Goal: Task Accomplishment & Management: Use online tool/utility

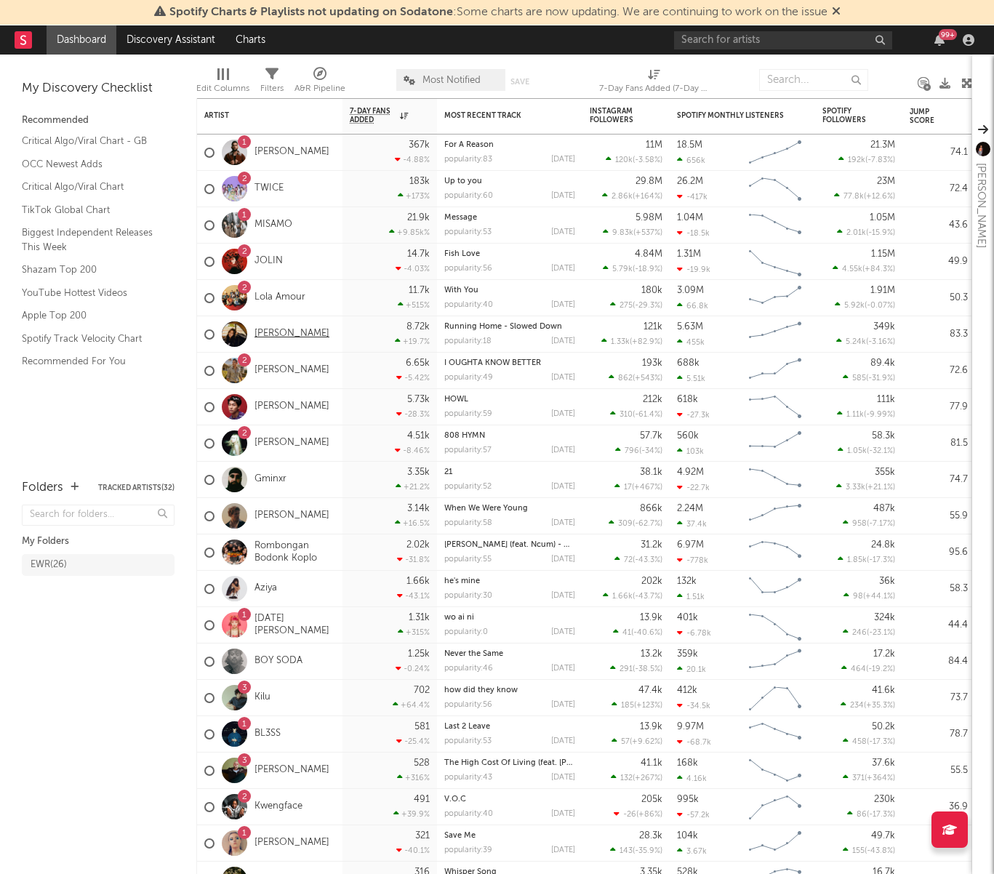
click at [284, 332] on link "[PERSON_NAME]" at bounding box center [292, 334] width 75 height 12
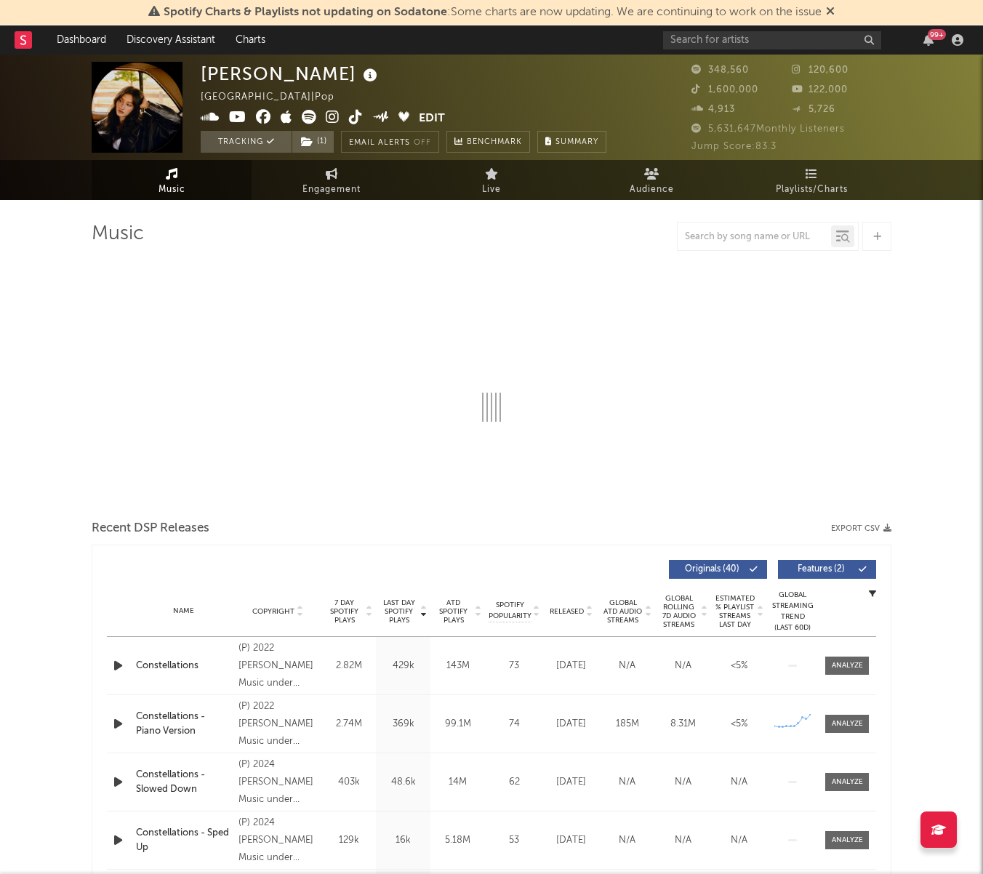
select select "6m"
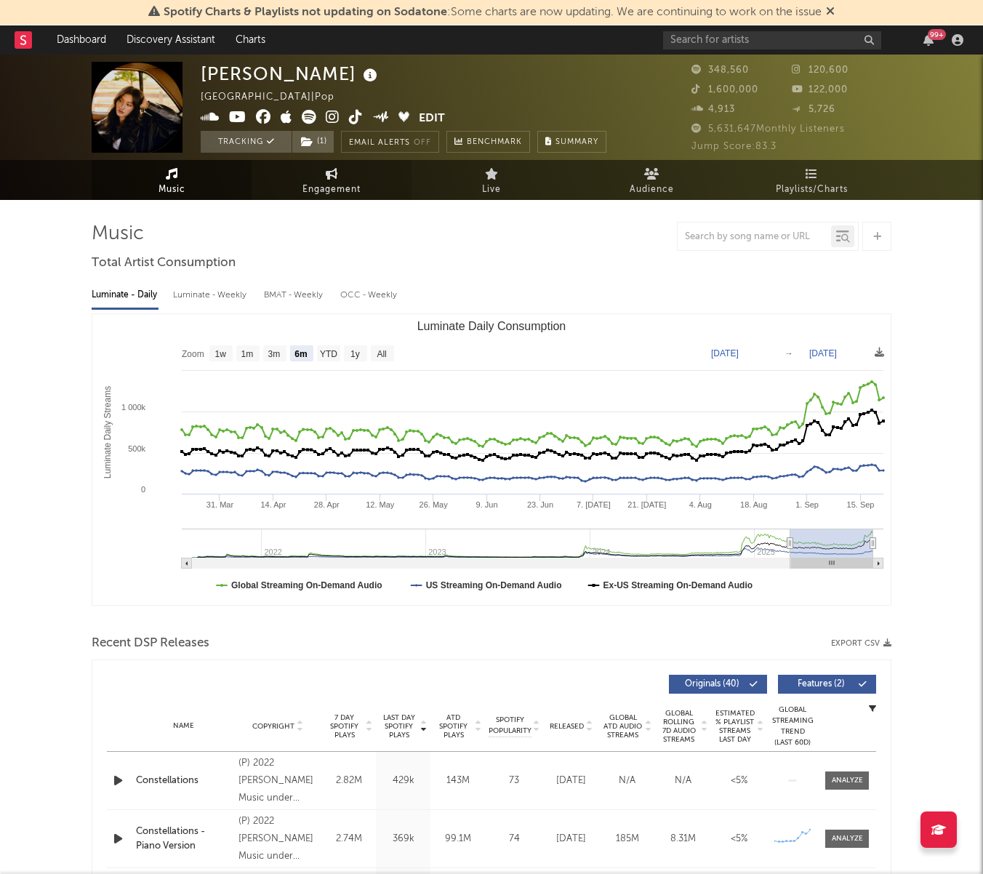
click at [342, 179] on link "Engagement" at bounding box center [332, 180] width 160 height 40
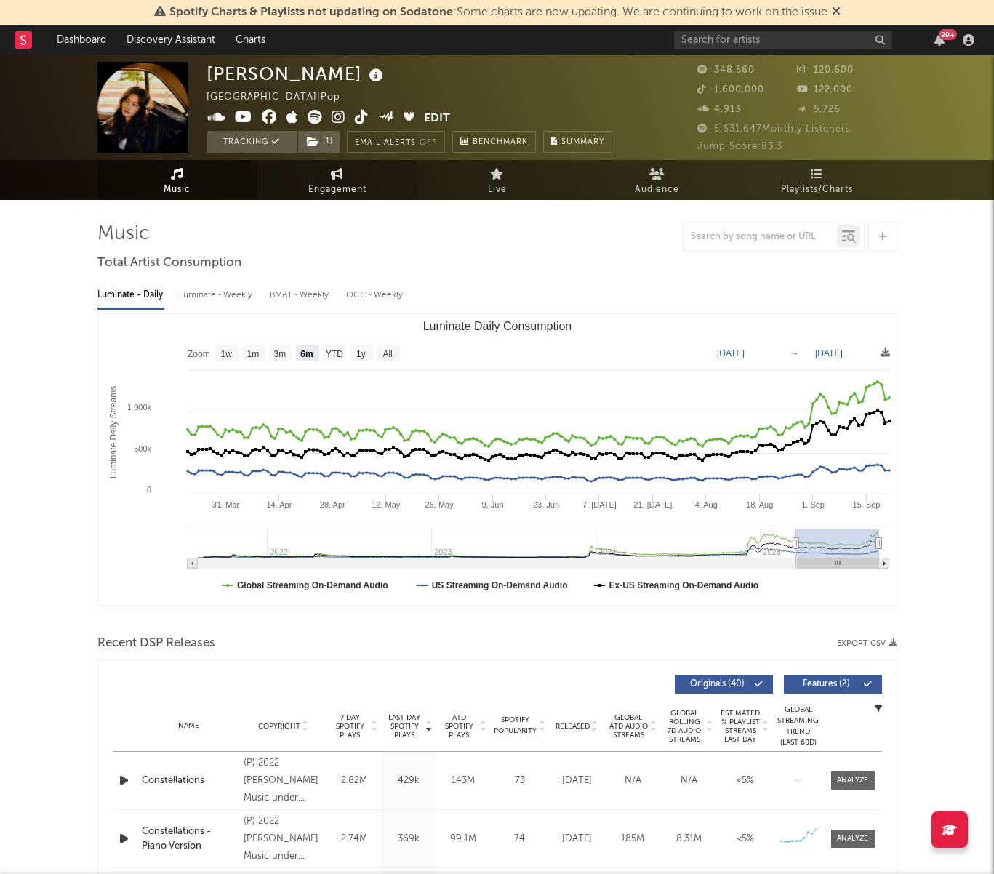
select select "1w"
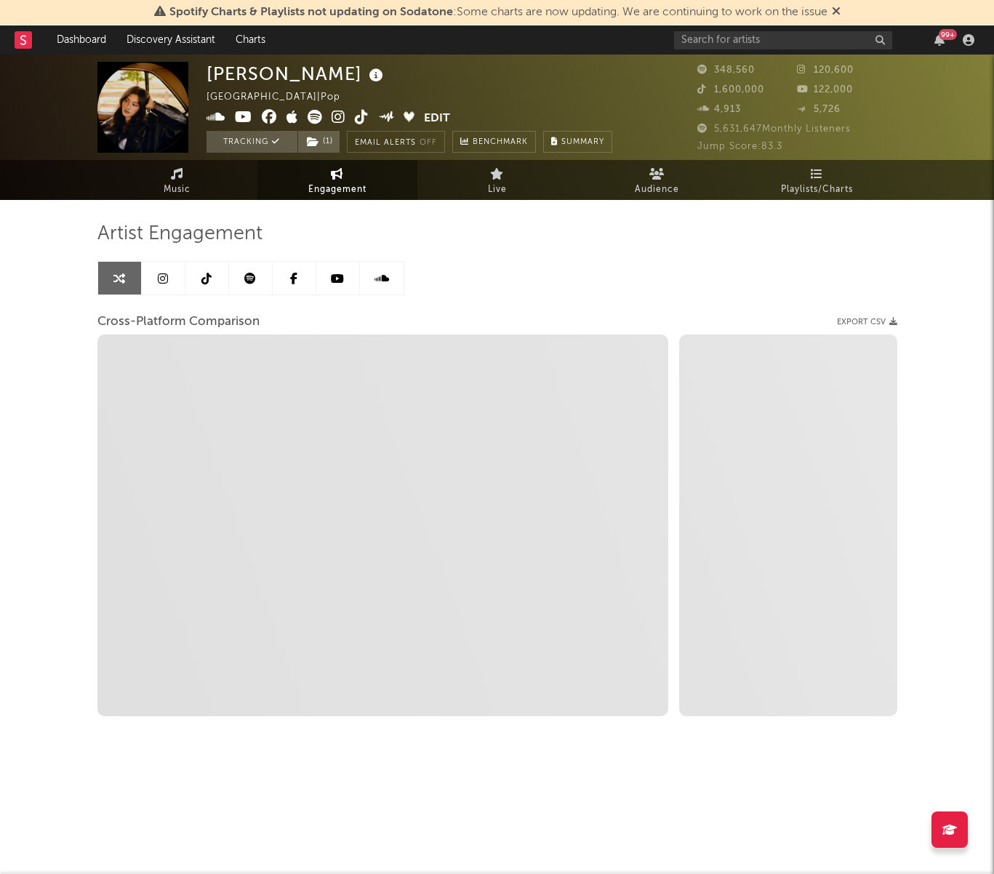
select select "1m"
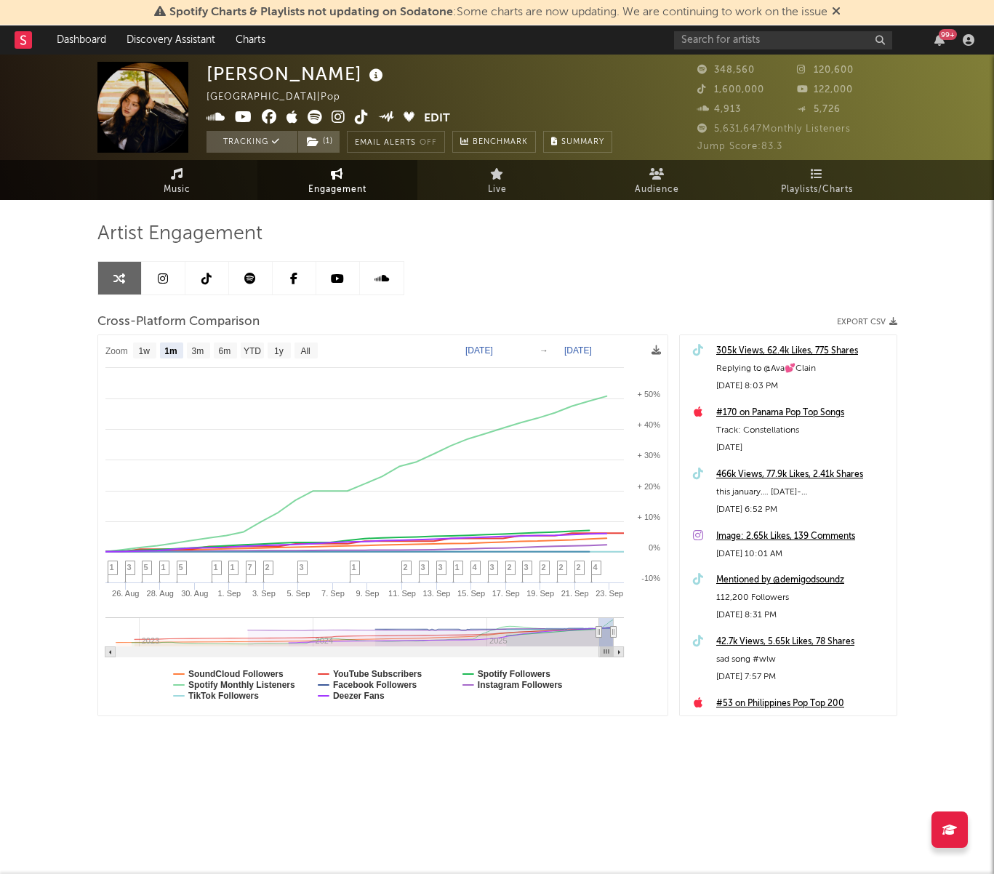
click at [173, 191] on span "Music" at bounding box center [177, 189] width 27 height 17
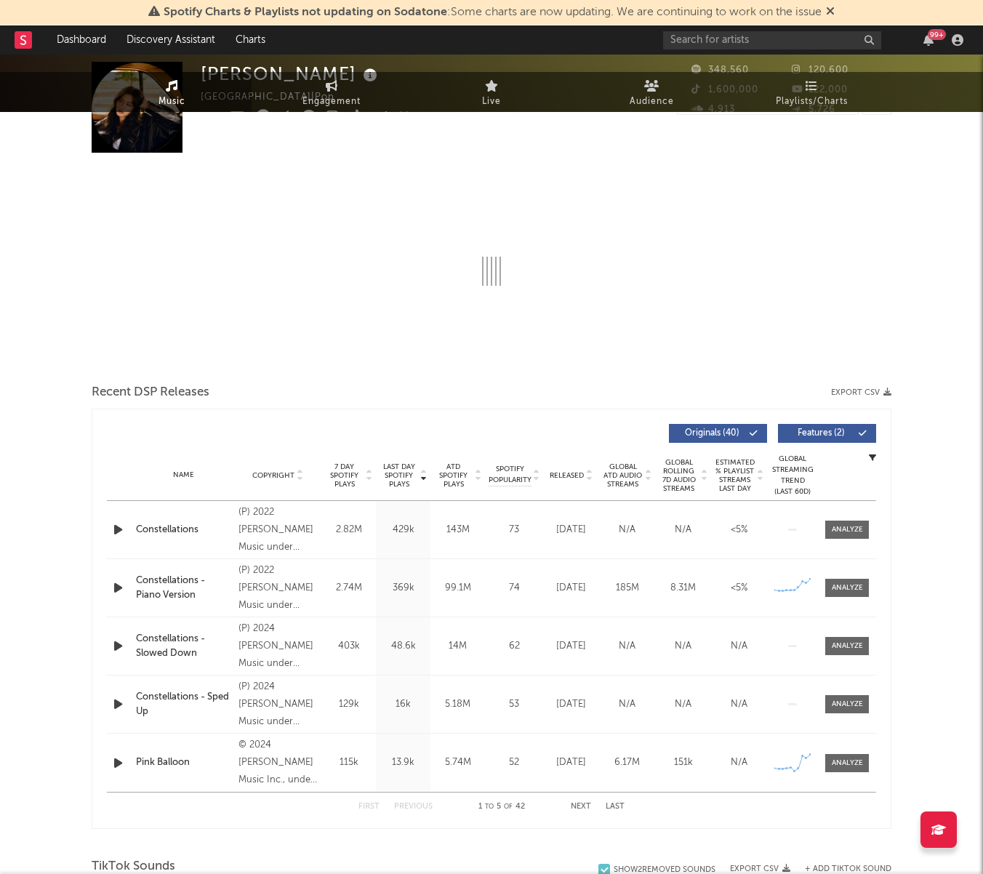
select select "6m"
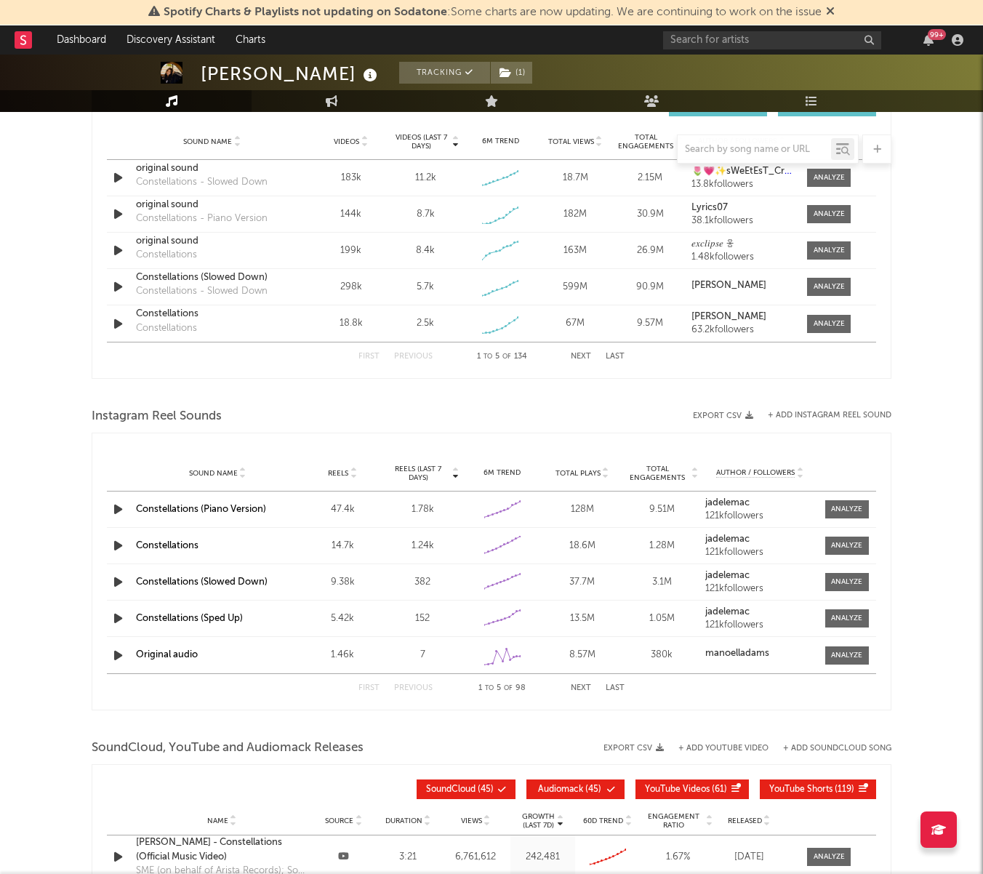
scroll to position [965, 0]
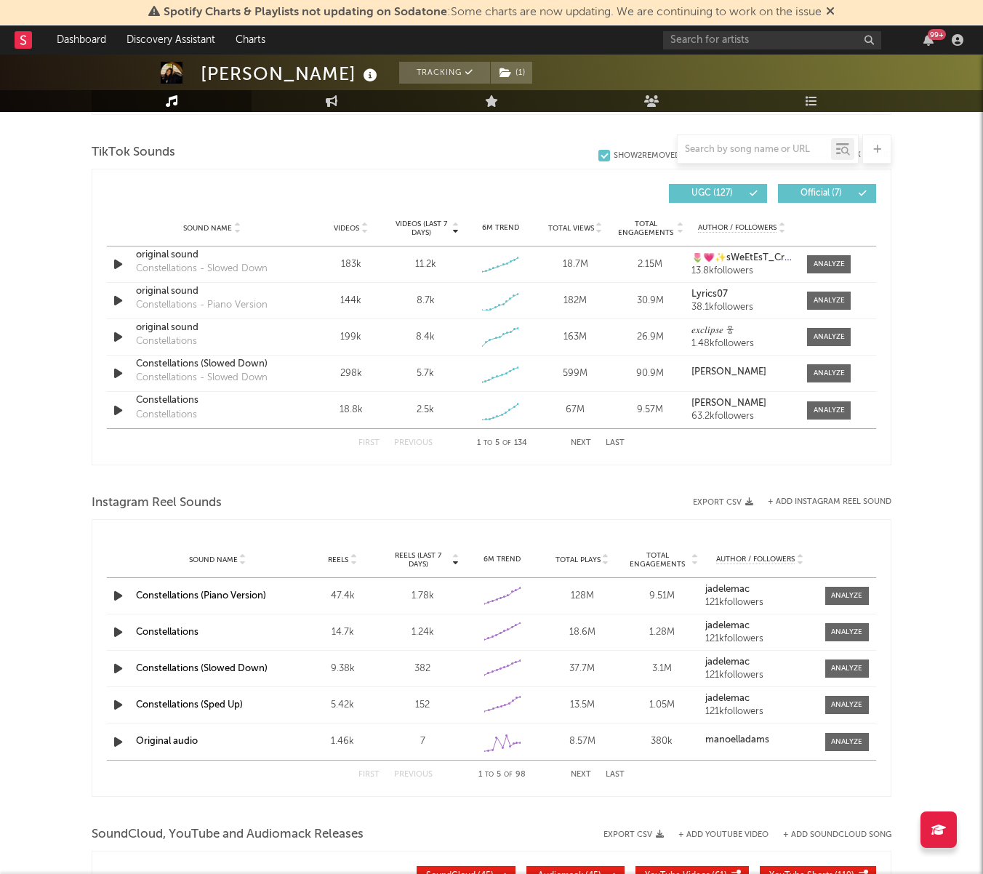
click at [810, 497] on div "Instagram Reel Sounds" at bounding box center [492, 503] width 800 height 25
click at [808, 503] on button "+ Add Instagram Reel Sound" at bounding box center [830, 502] width 124 height 8
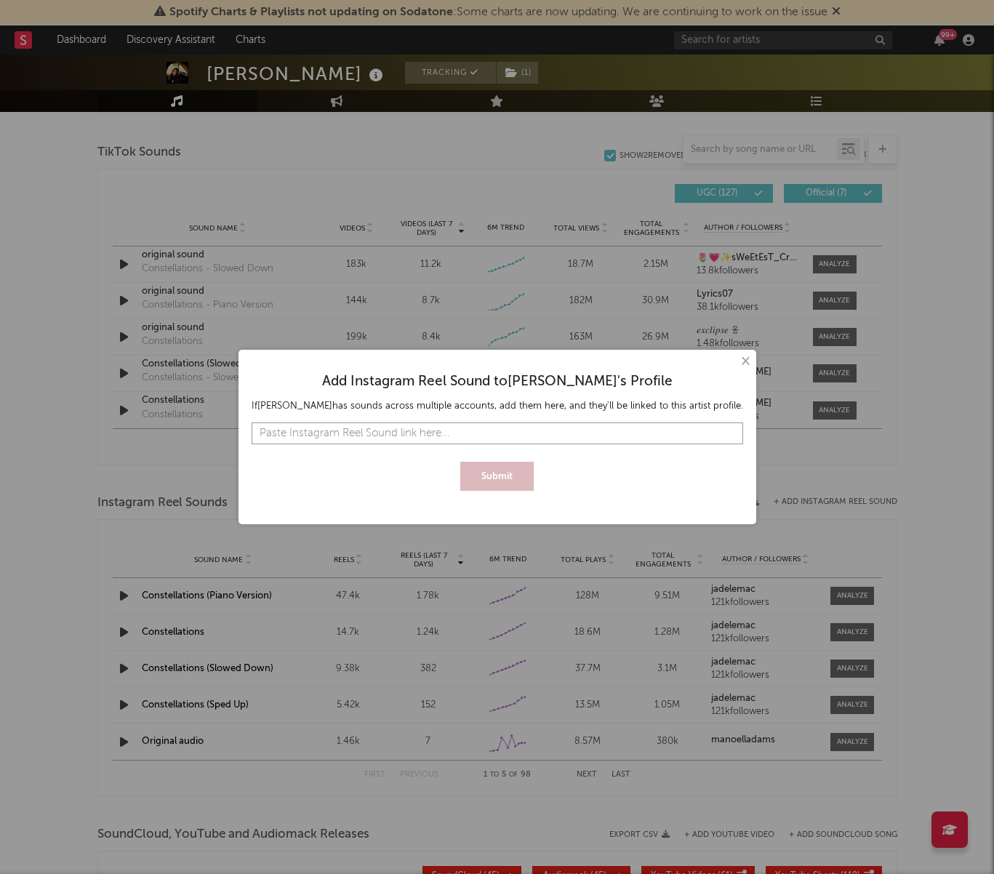
paste input "[URL][DOMAIN_NAME]"
type input "[URL][DOMAIN_NAME]"
click at [493, 465] on button "Submit" at bounding box center [496, 476] width 73 height 29
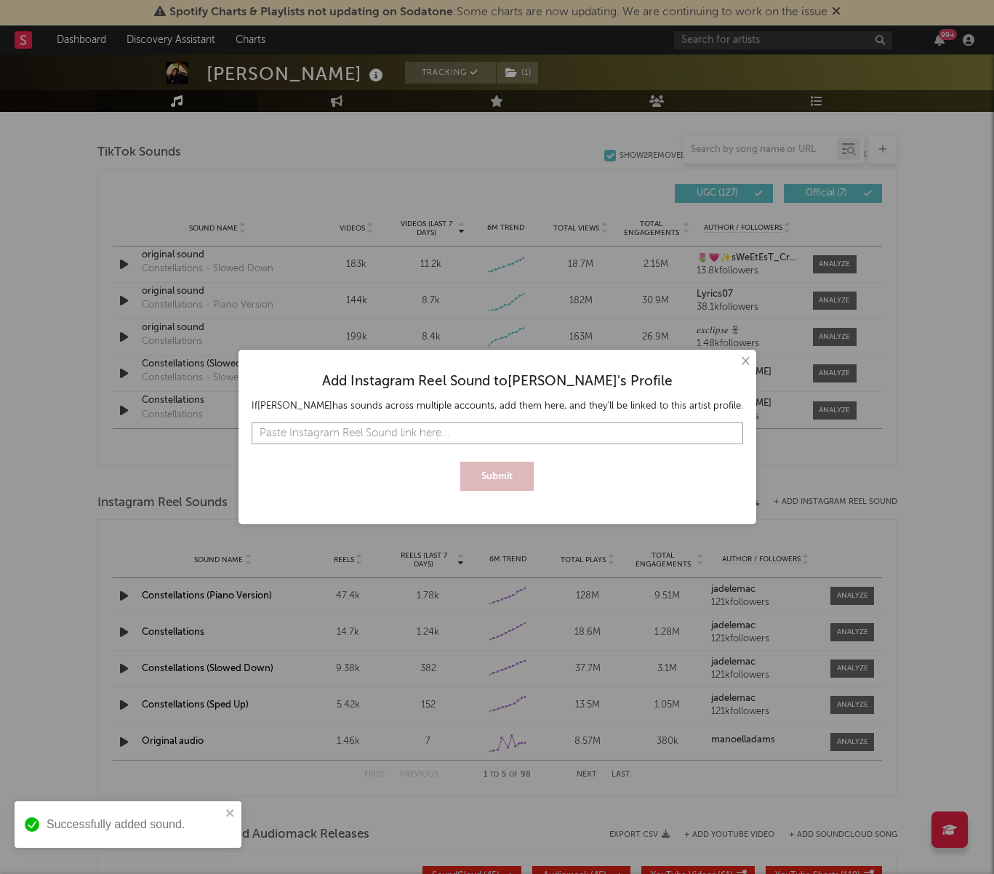
click at [486, 436] on input "text" at bounding box center [498, 434] width 492 height 22
paste input "[URL][DOMAIN_NAME]"
type input "[URL][DOMAIN_NAME]"
click at [497, 472] on button "Submit" at bounding box center [496, 476] width 73 height 29
click at [606, 236] on div "× Add Instagram Reel Sound to [PERSON_NAME] 's Profile If [PERSON_NAME] has sou…" at bounding box center [497, 437] width 994 height 874
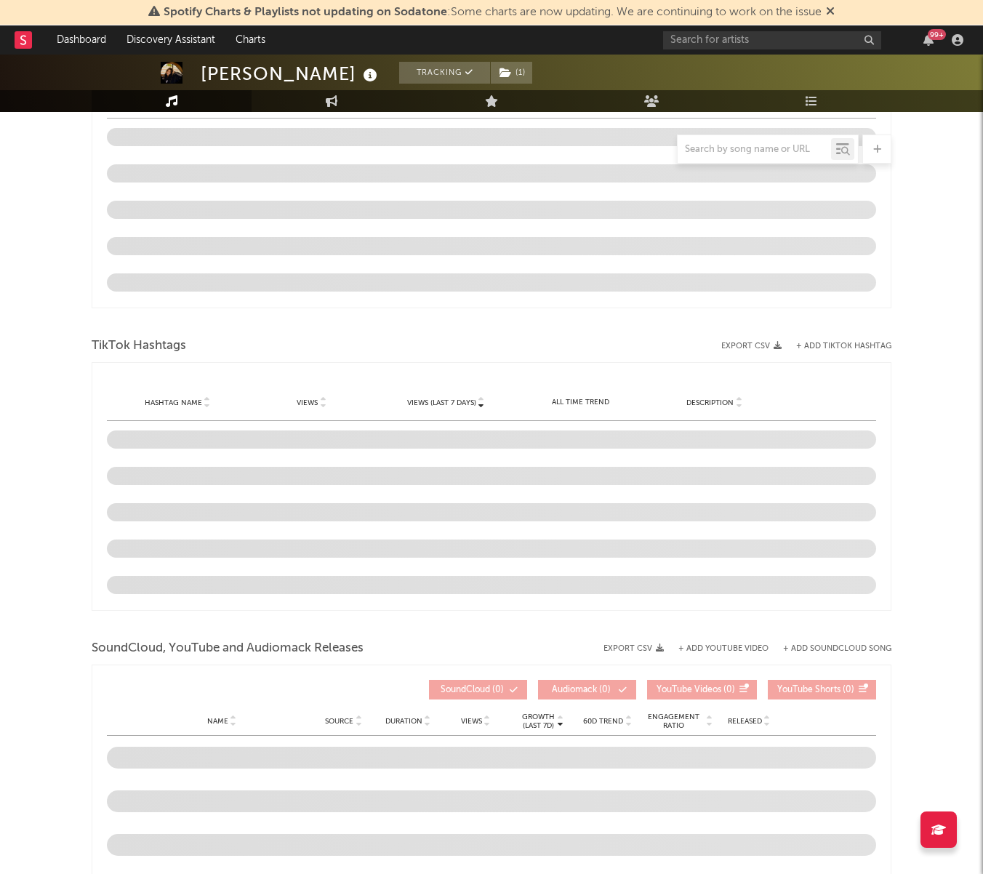
select select "6m"
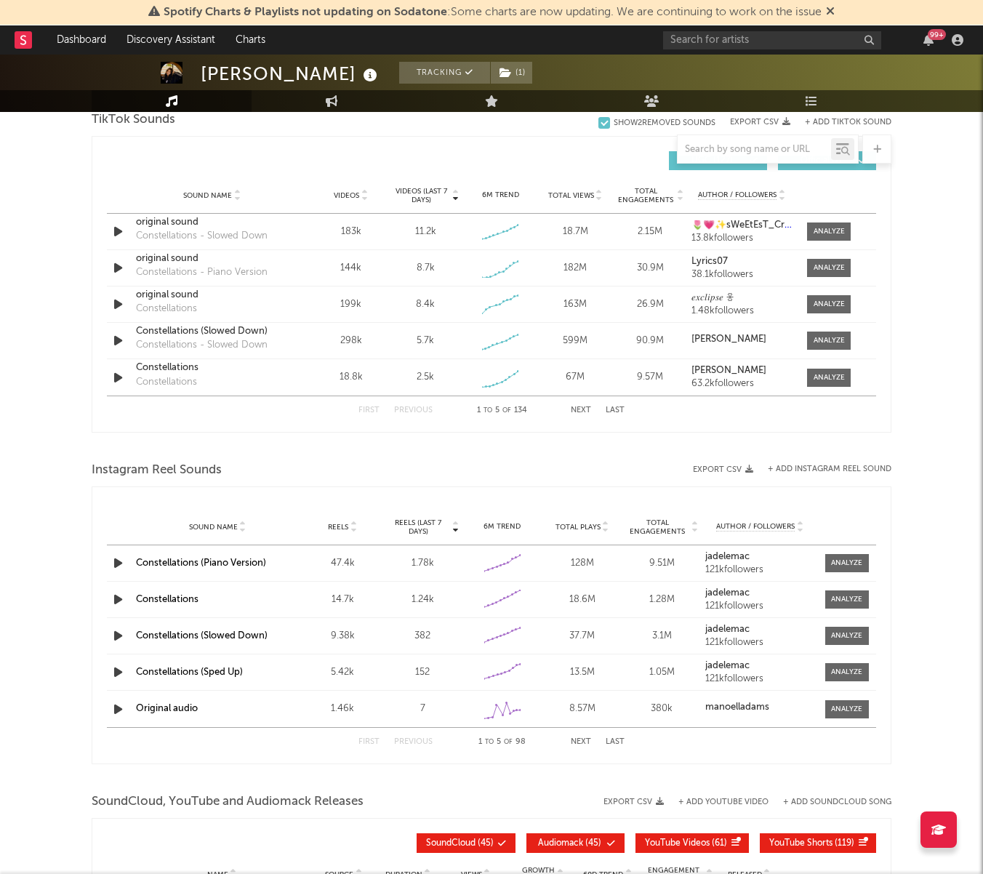
scroll to position [1005, 0]
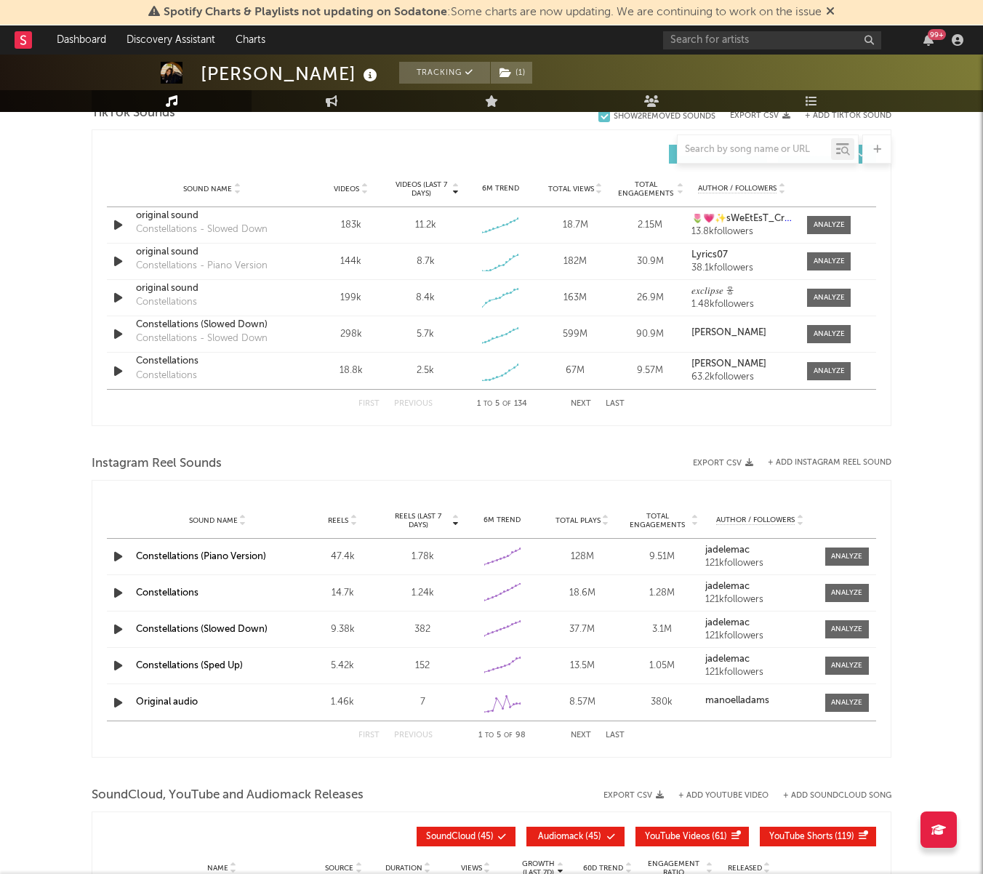
click at [578, 732] on button "Next" at bounding box center [581, 736] width 20 height 8
click at [399, 733] on button "Previous" at bounding box center [413, 736] width 39 height 8
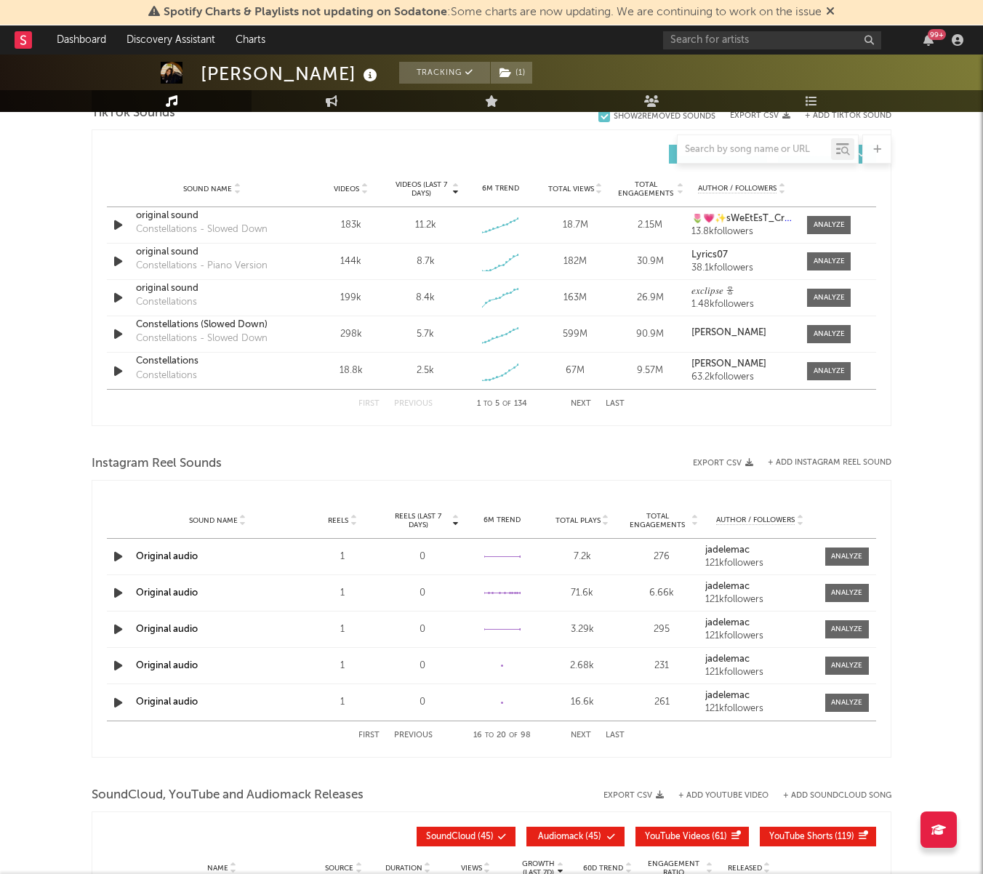
click at [399, 733] on button "Previous" at bounding box center [413, 736] width 39 height 8
click at [854, 556] on div at bounding box center [846, 556] width 31 height 11
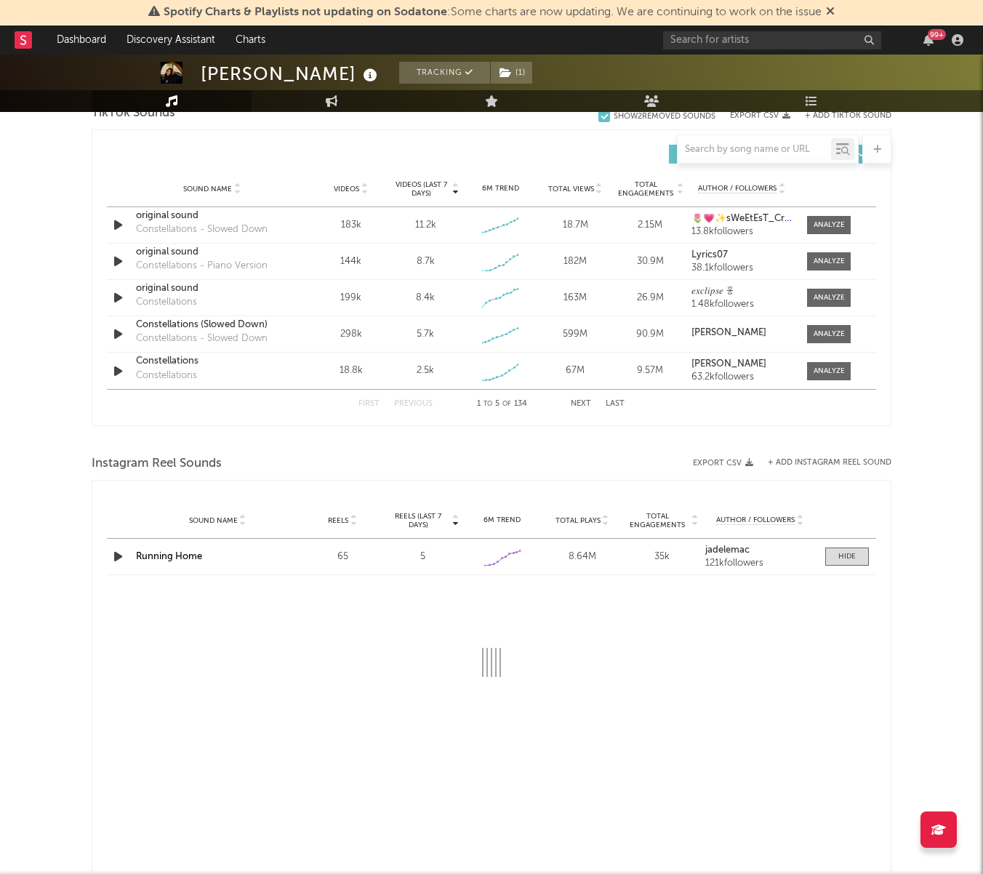
select select "1w"
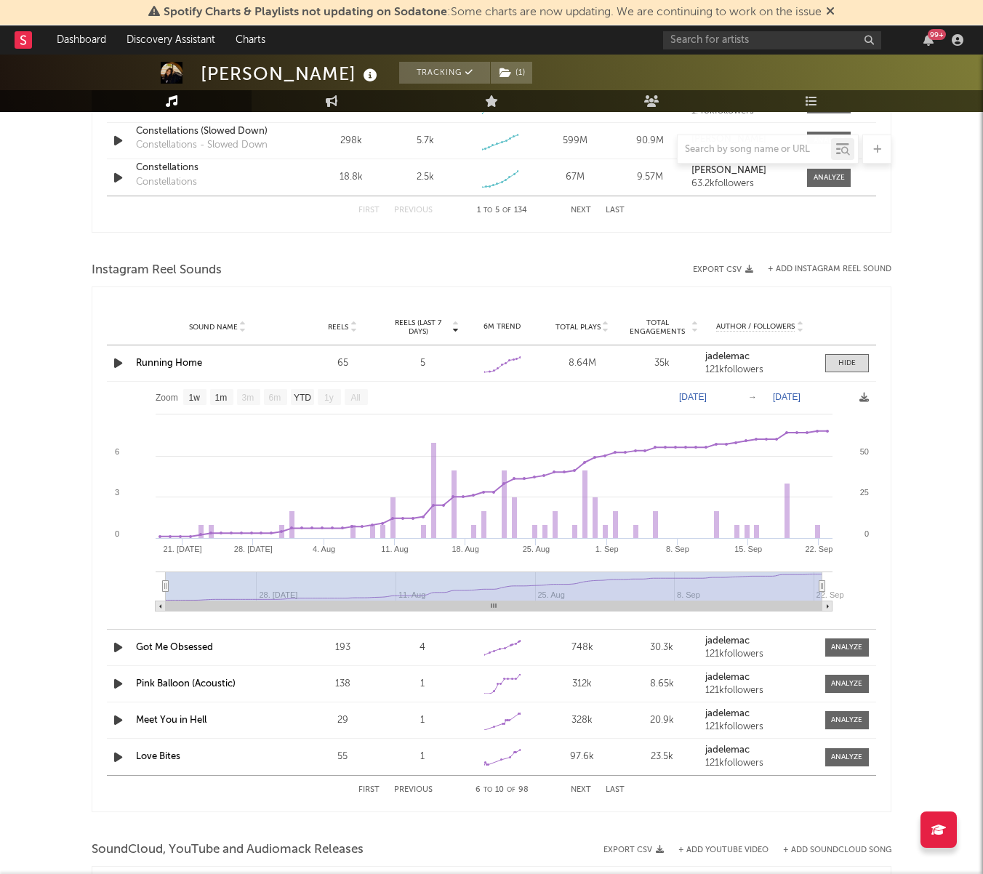
scroll to position [1196, 0]
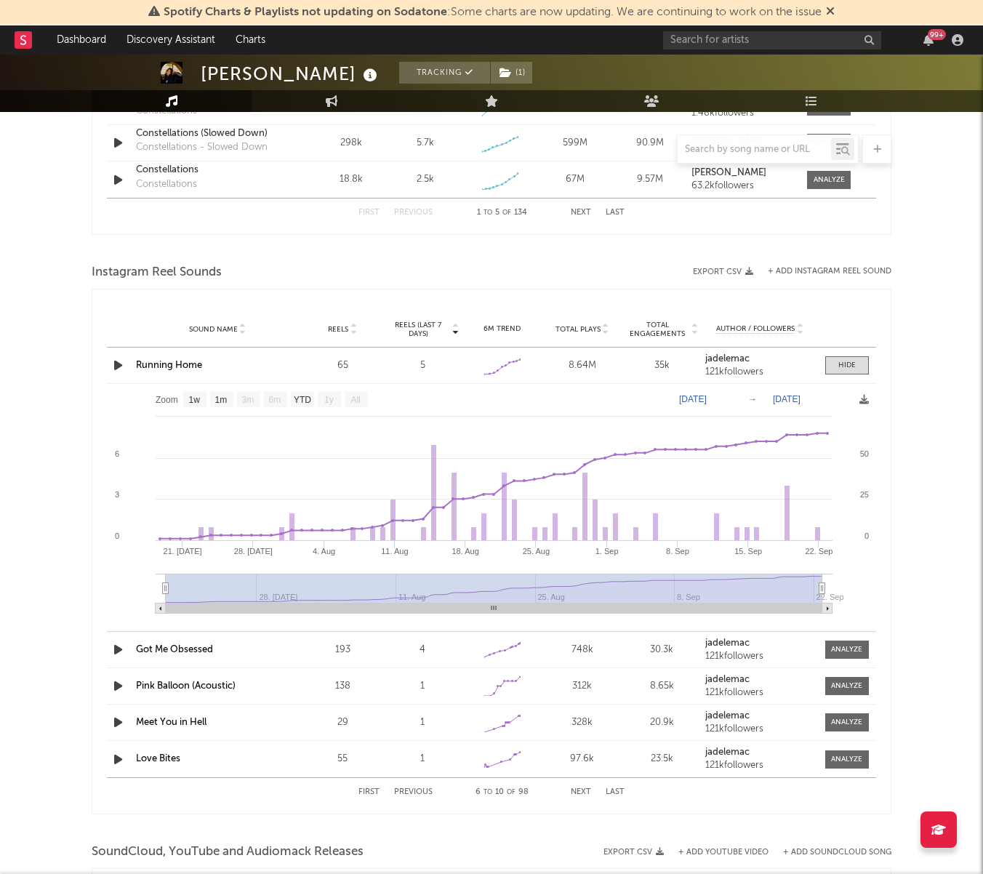
click at [180, 367] on link "Running Home" at bounding box center [169, 365] width 66 height 9
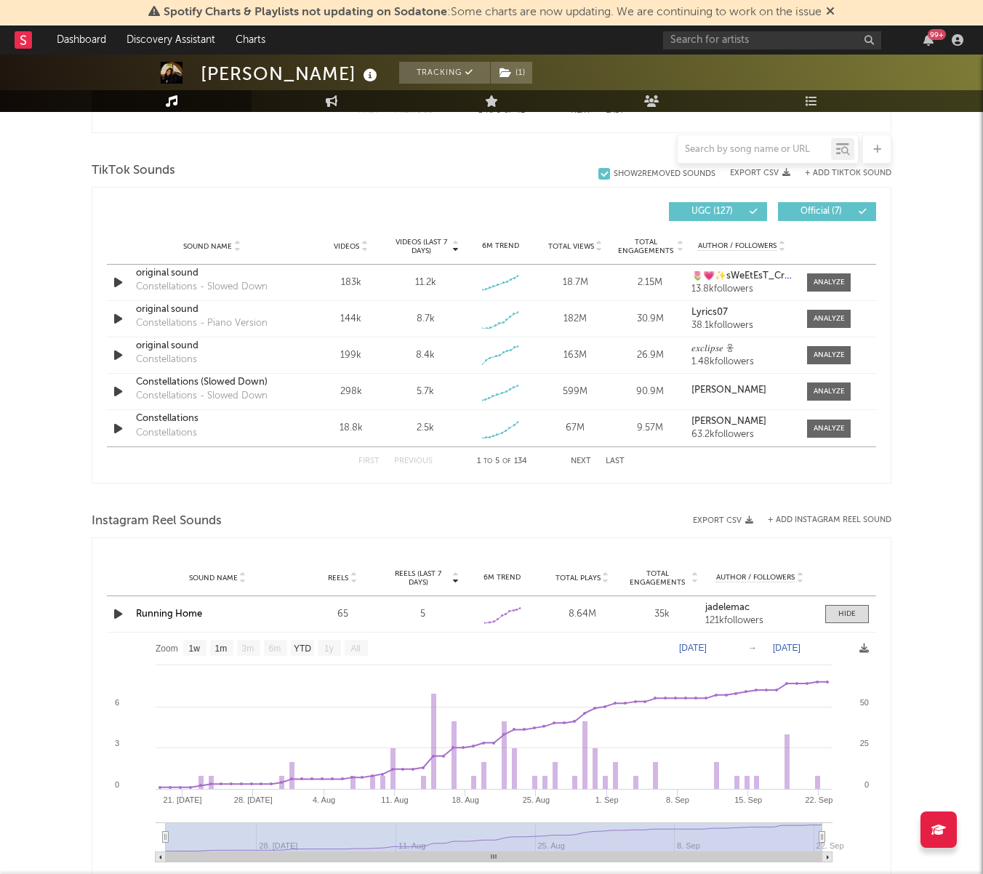
scroll to position [874, 0]
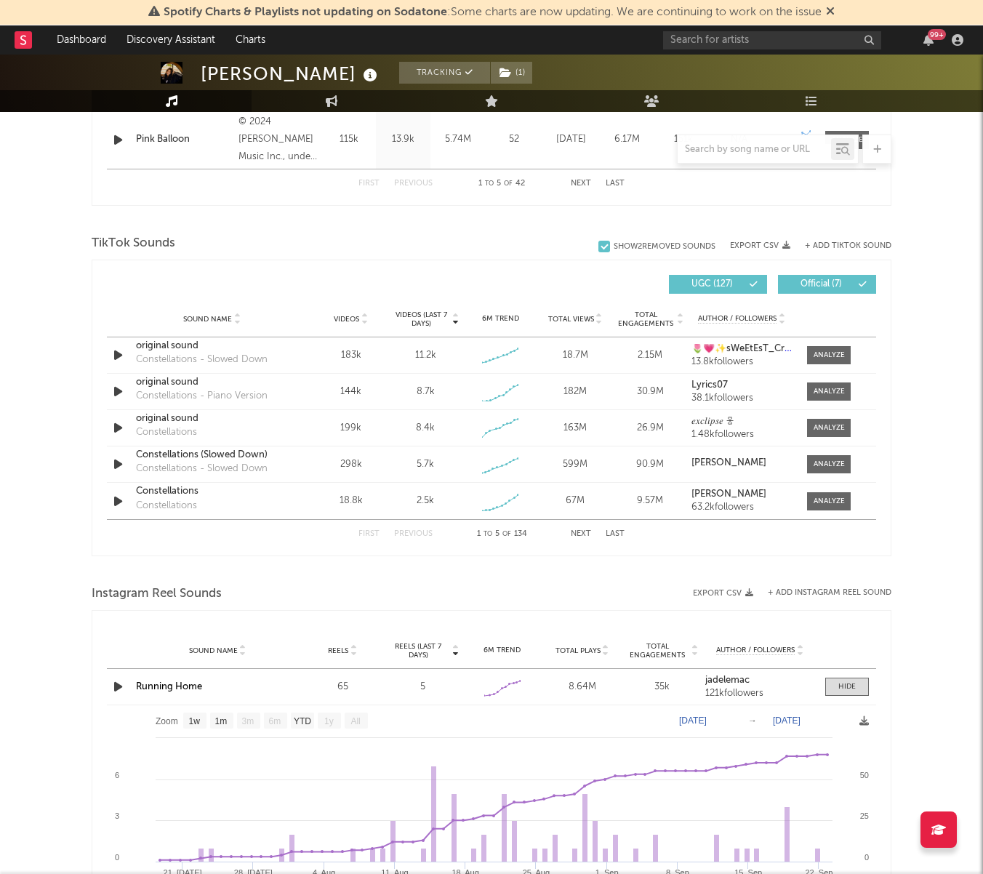
click at [571, 525] on div "First Previous 1 to 5 of 134 Next Last" at bounding box center [492, 534] width 266 height 28
click at [578, 532] on button "Next" at bounding box center [581, 534] width 20 height 8
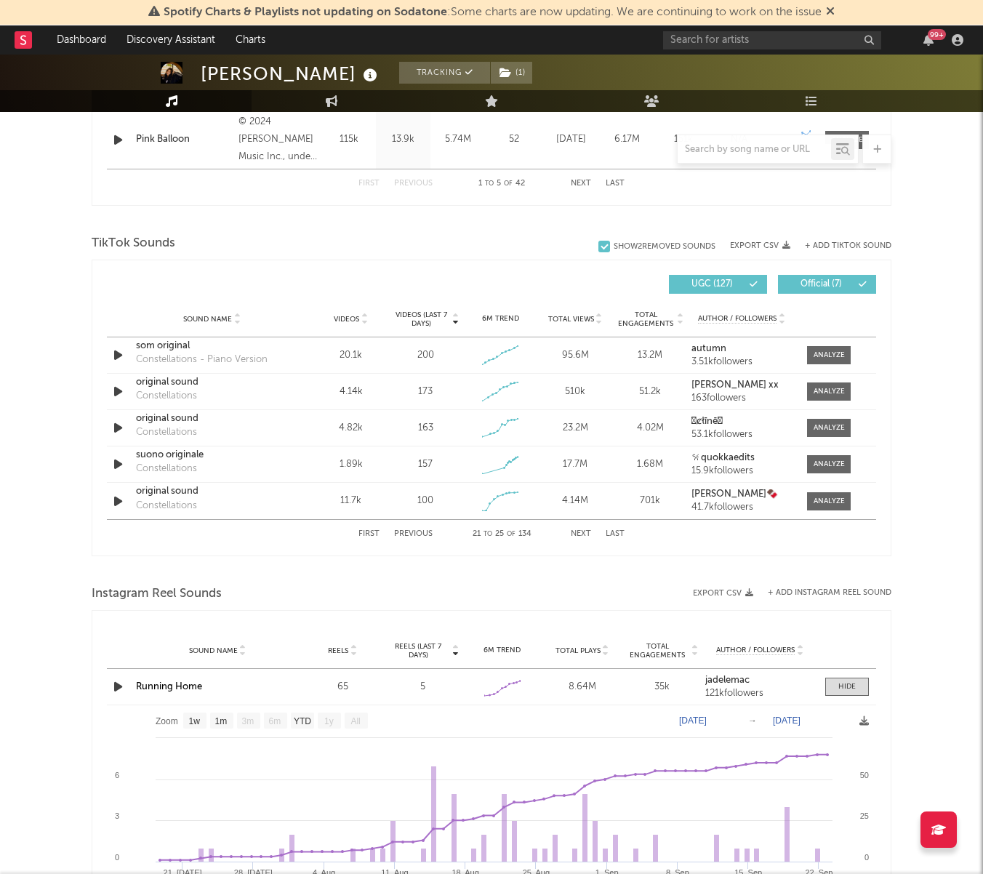
click at [578, 532] on button "Next" at bounding box center [581, 534] width 20 height 8
click at [833, 469] on div at bounding box center [829, 464] width 31 height 11
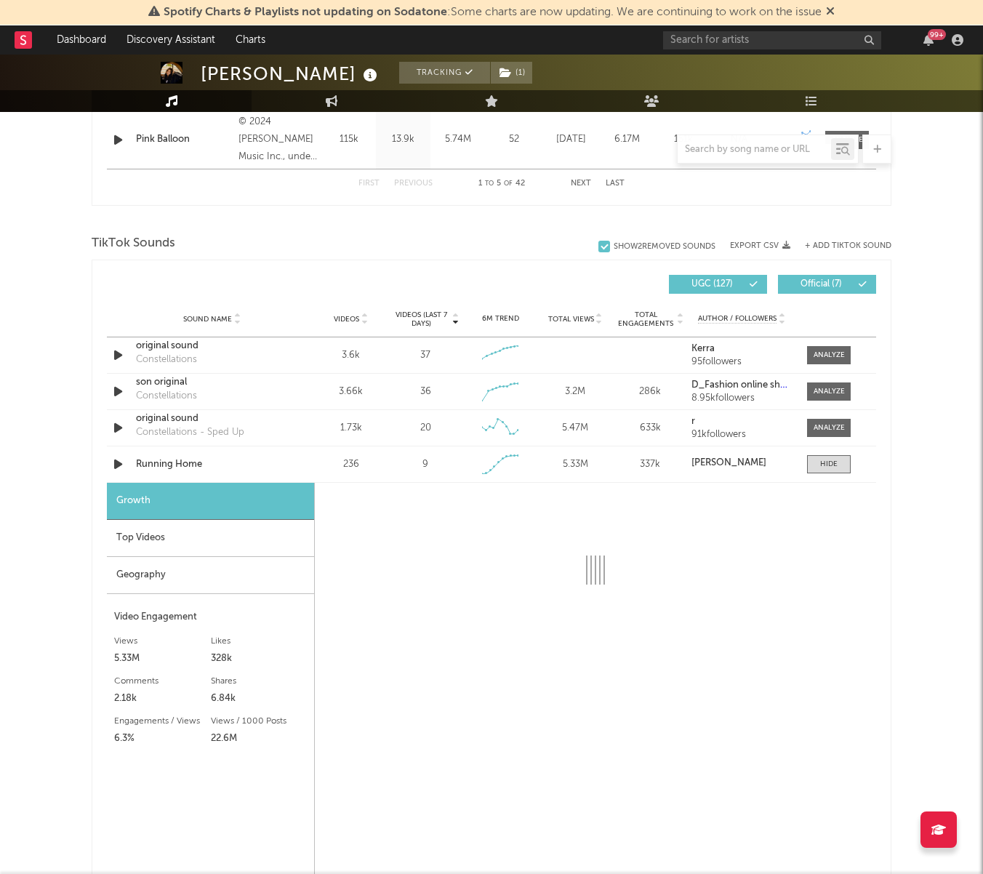
select select "1w"
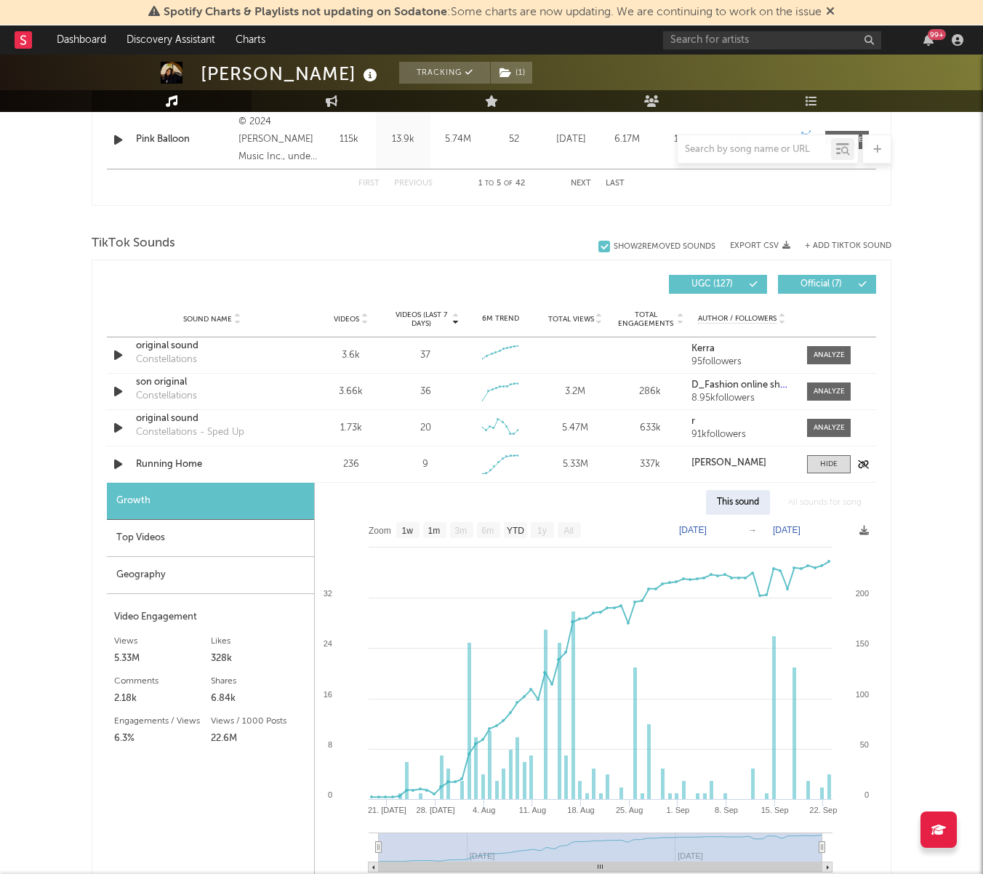
click at [150, 461] on div "Running Home" at bounding box center [212, 465] width 152 height 15
click at [861, 460] on icon "button" at bounding box center [863, 464] width 11 height 9
click at [813, 459] on span at bounding box center [829, 464] width 44 height 18
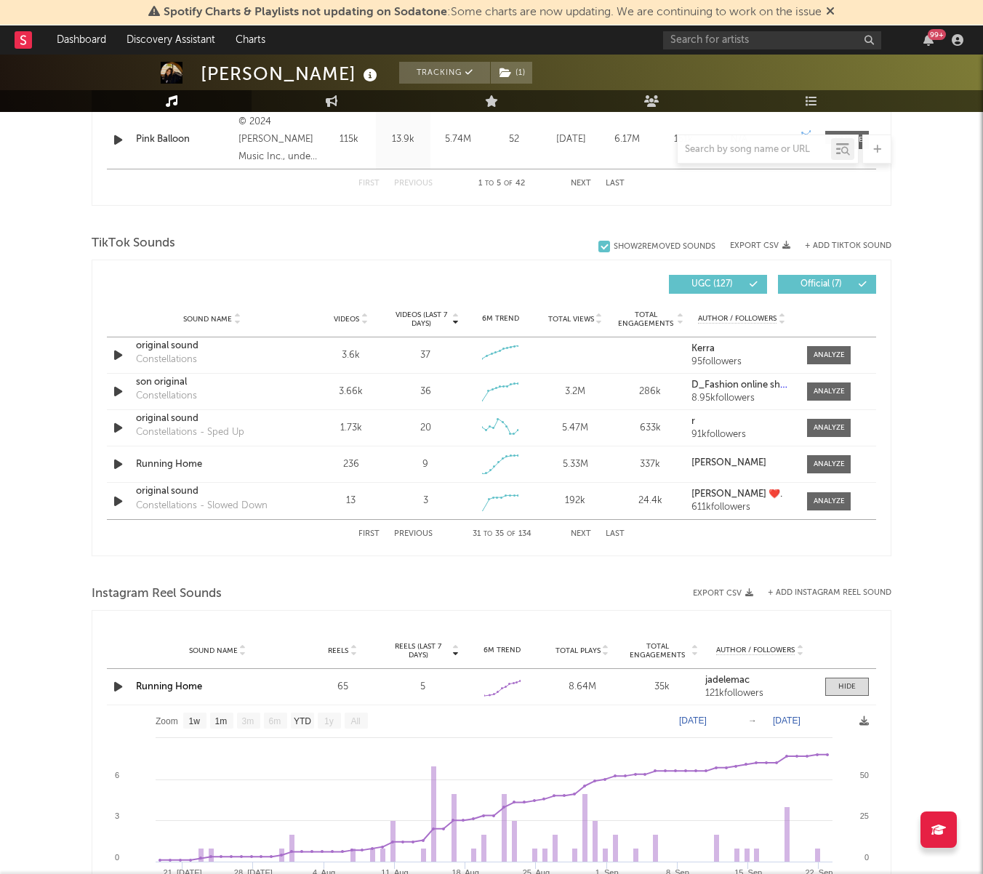
click at [585, 535] on button "Next" at bounding box center [581, 534] width 20 height 8
click at [402, 531] on button "Previous" at bounding box center [413, 534] width 39 height 8
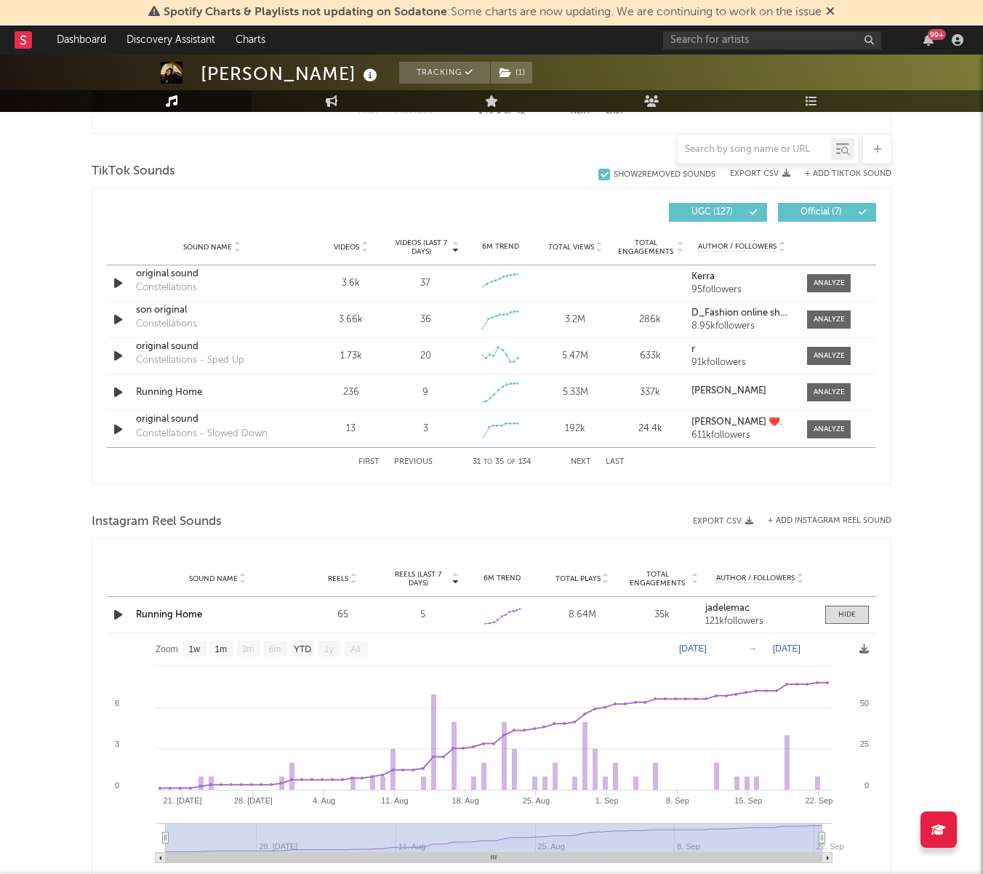
scroll to position [945, 0]
click at [177, 613] on link "Running Home" at bounding box center [169, 616] width 66 height 9
